Goal: Task Accomplishment & Management: Complete application form

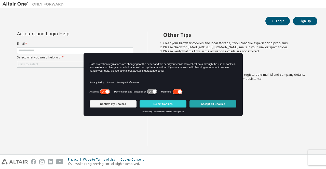
click at [197, 103] on button "Accept All Cookies" at bounding box center [212, 103] width 47 height 7
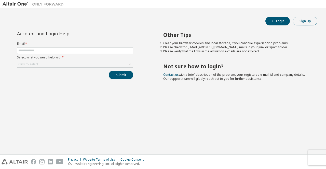
click at [301, 22] on button "Sign Up" at bounding box center [305, 21] width 24 height 9
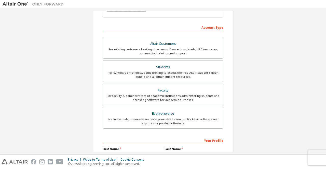
scroll to position [69, 0]
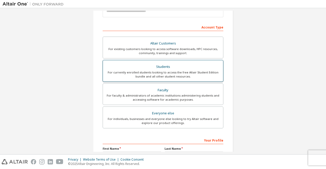
click at [184, 75] on div "For currently enrolled students looking to access the free Altair Student Editi…" at bounding box center [163, 74] width 114 height 8
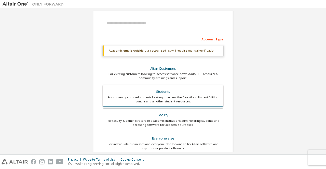
scroll to position [56, 0]
click at [182, 38] on div "Account Type" at bounding box center [163, 39] width 121 height 8
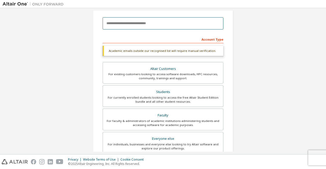
click at [167, 26] on input "email" at bounding box center [163, 23] width 121 height 12
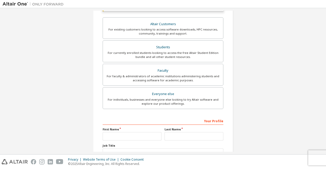
scroll to position [95, 0]
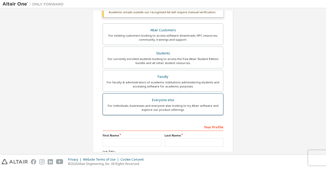
click at [186, 105] on div "For individuals, businesses and everyone else looking to try Altair software an…" at bounding box center [163, 108] width 114 height 8
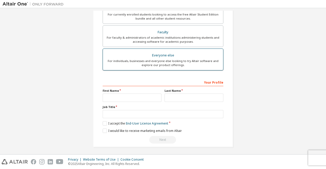
scroll to position [0, 0]
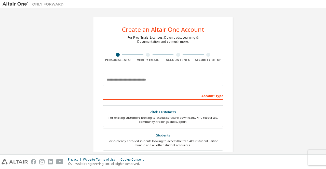
click at [182, 77] on input "email" at bounding box center [163, 80] width 121 height 12
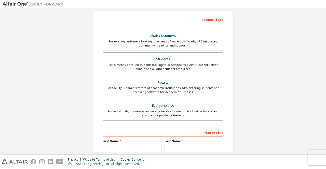
scroll to position [85, 0]
